Goal: Transaction & Acquisition: Purchase product/service

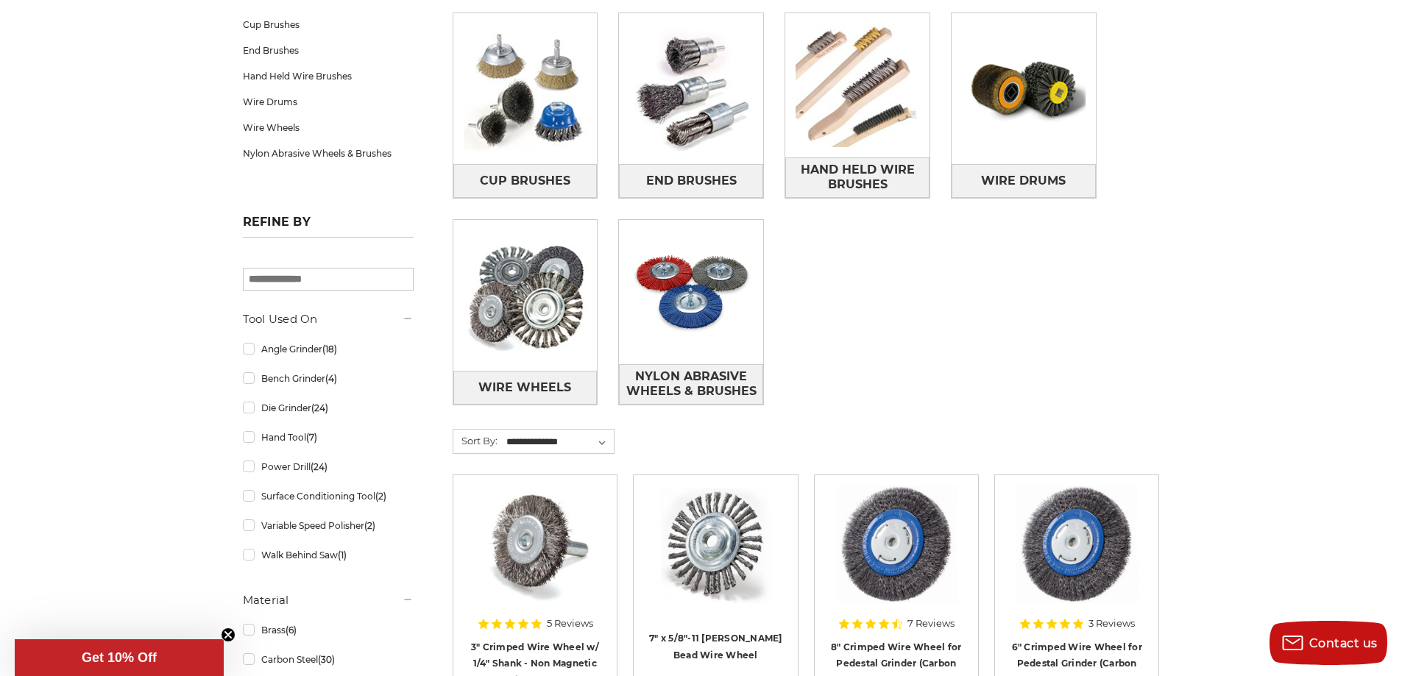
scroll to position [294, 0]
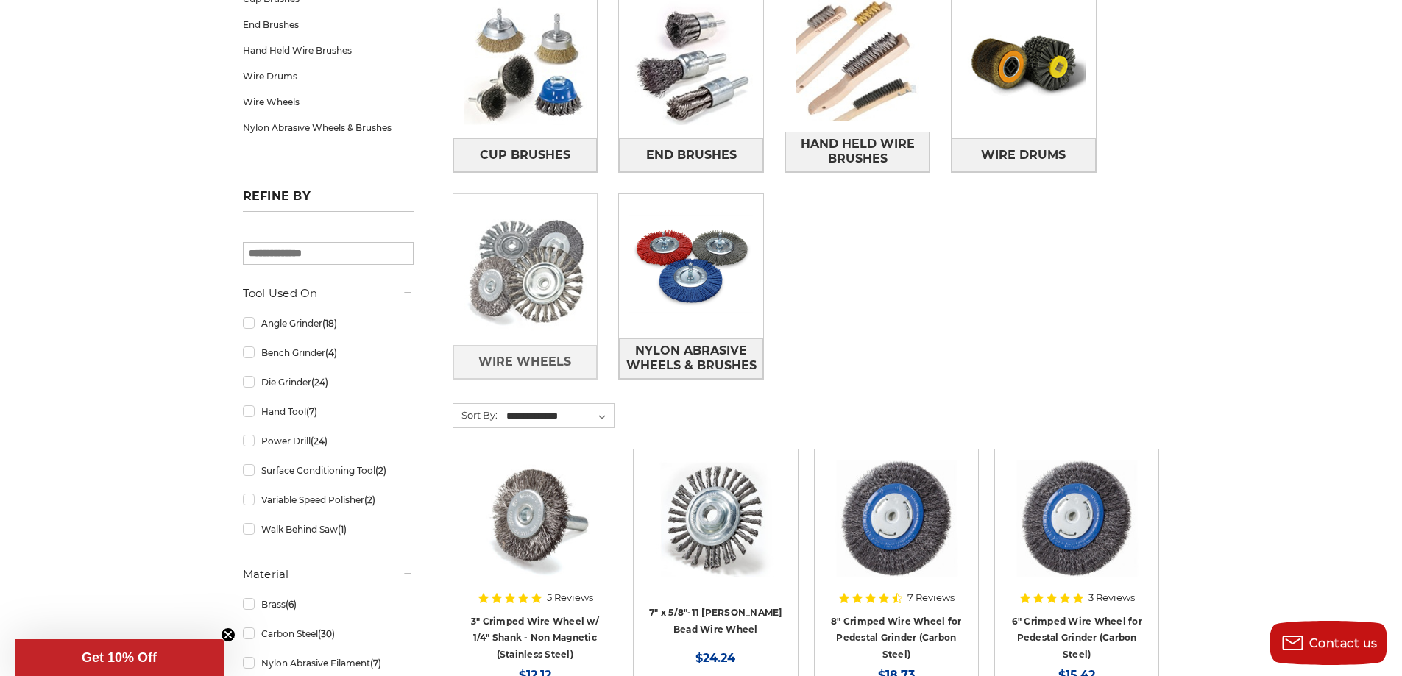
click at [536, 286] on img at bounding box center [525, 270] width 144 height 144
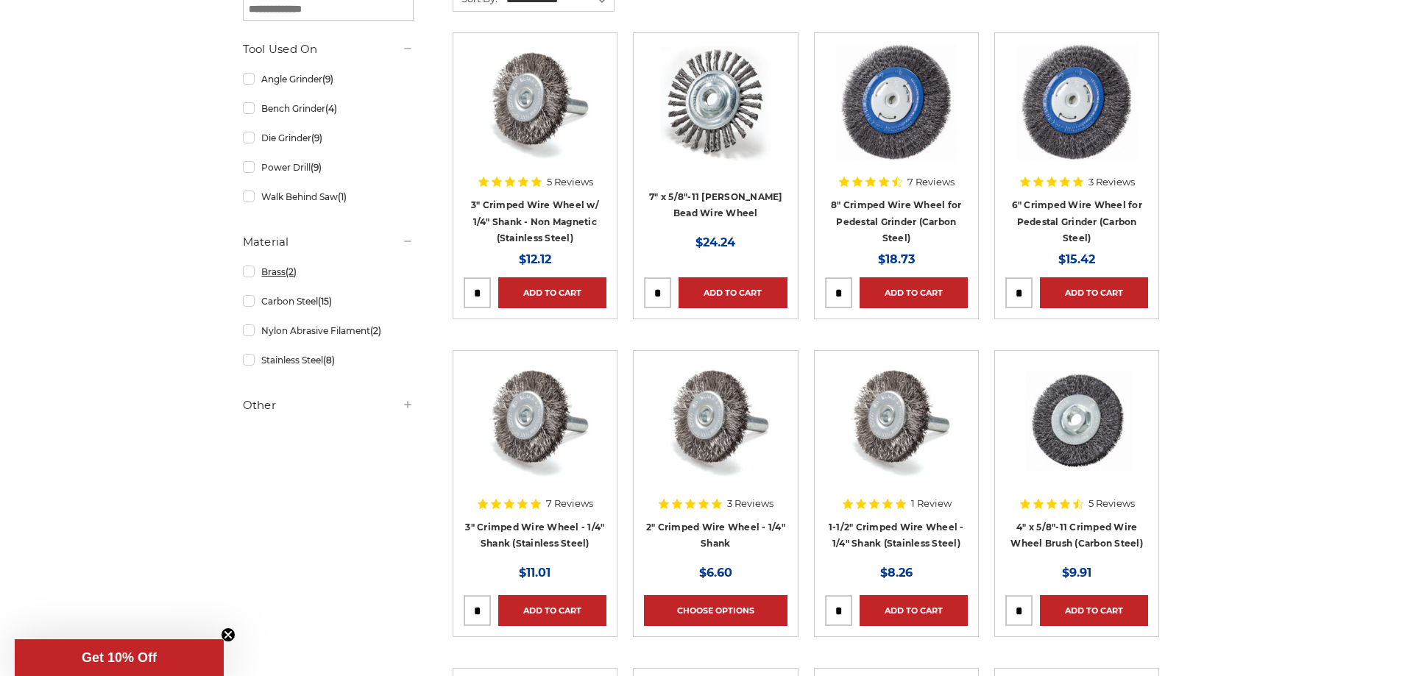
click at [288, 269] on span "(2)" at bounding box center [290, 271] width 11 height 11
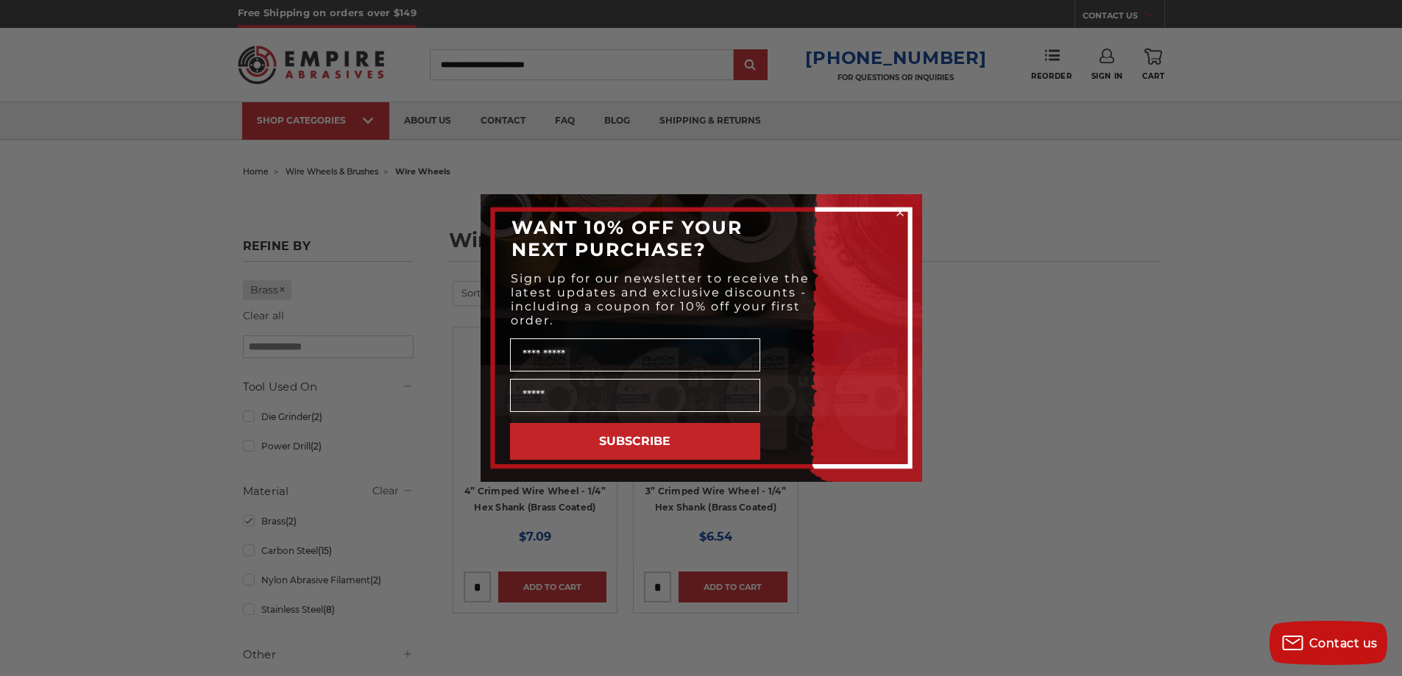
click at [1068, 458] on div "Close dialog WANT 10% OFF YOUR NEXT PURCHASE? Sign up for our newsletter to rec…" at bounding box center [701, 338] width 1402 height 676
click at [1133, 308] on div "Close dialog WANT 10% OFF YOUR NEXT PURCHASE? Sign up for our newsletter to rec…" at bounding box center [701, 338] width 1402 height 676
